Goal: Check status: Check status

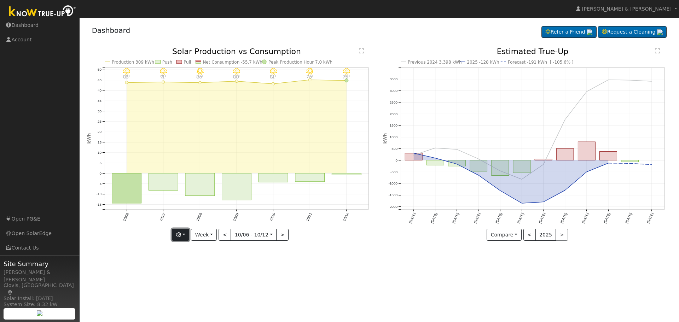
click at [189, 236] on button "button" at bounding box center [180, 235] width 17 height 12
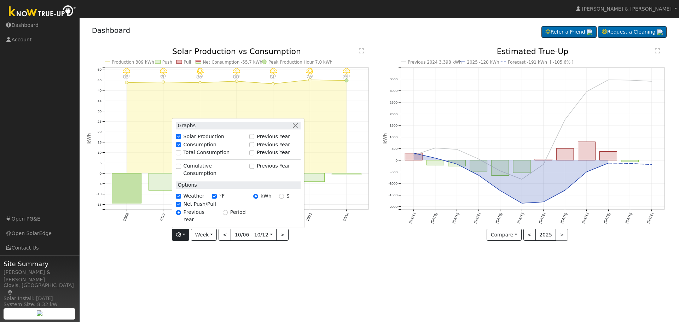
click at [206, 157] on div "Total Consumption" at bounding box center [210, 153] width 77 height 8
click at [205, 157] on label "Total Consumption" at bounding box center [207, 152] width 46 height 7
click at [181, 155] on input "Total Consumption" at bounding box center [178, 152] width 5 height 5
checkbox input "true"
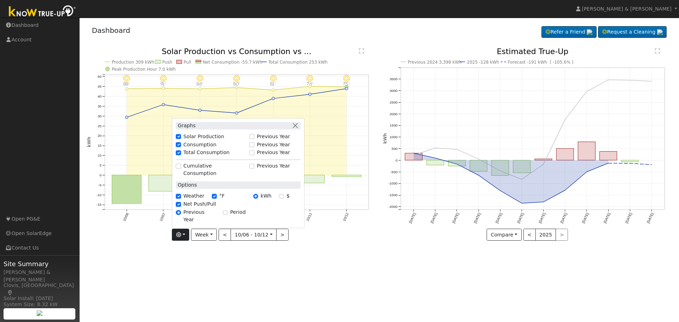
click at [319, 264] on div "User Profile First name Last name Email Email Notifications No Emails No Emails…" at bounding box center [379, 170] width 599 height 304
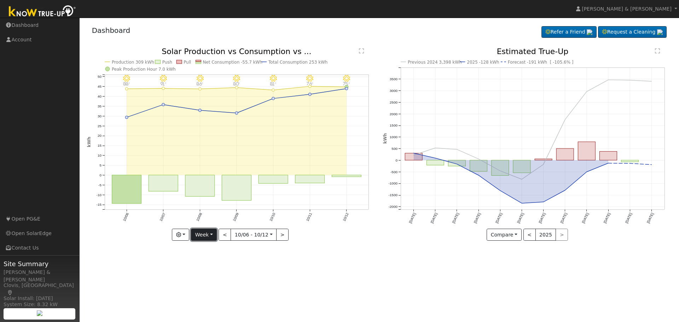
click at [208, 236] on button "Week" at bounding box center [204, 235] width 26 height 12
click at [211, 269] on link "Month" at bounding box center [215, 269] width 49 height 10
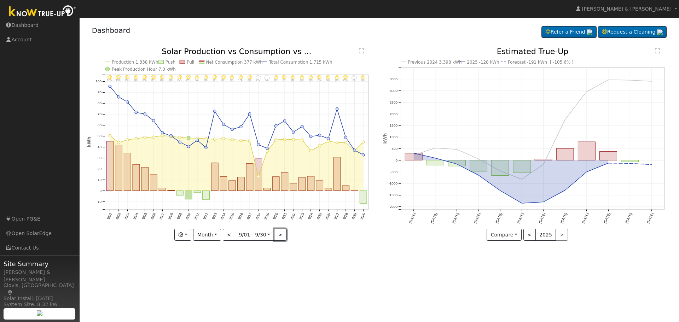
click at [281, 237] on button ">" at bounding box center [280, 235] width 12 height 12
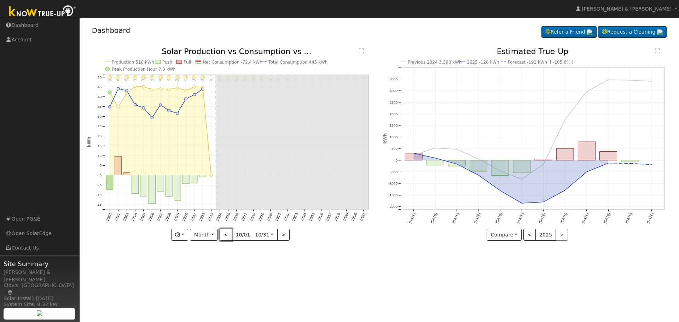
click at [227, 237] on button "<" at bounding box center [226, 235] width 12 height 12
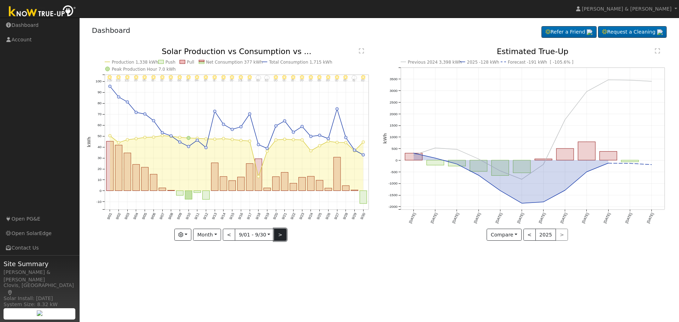
click at [278, 237] on button ">" at bounding box center [280, 235] width 12 height 12
type input "[DATE]"
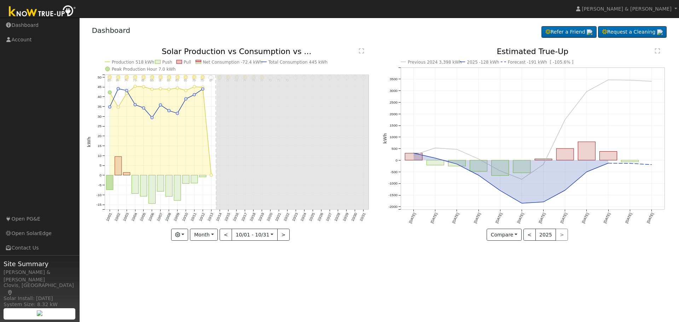
click at [344, 257] on div "User Profile First name Last name Email Email Notifications No Emails No Emails…" at bounding box center [379, 170] width 599 height 304
